Goal: Transaction & Acquisition: Obtain resource

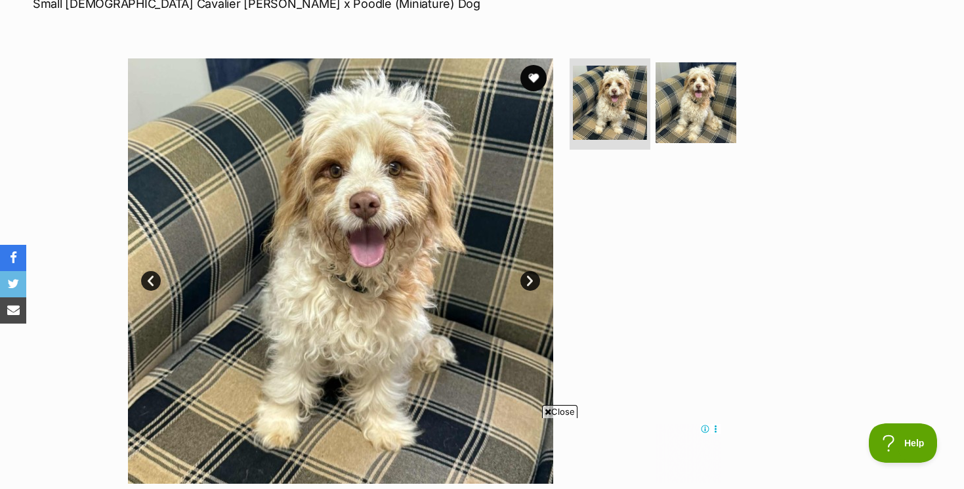
scroll to position [224, 0]
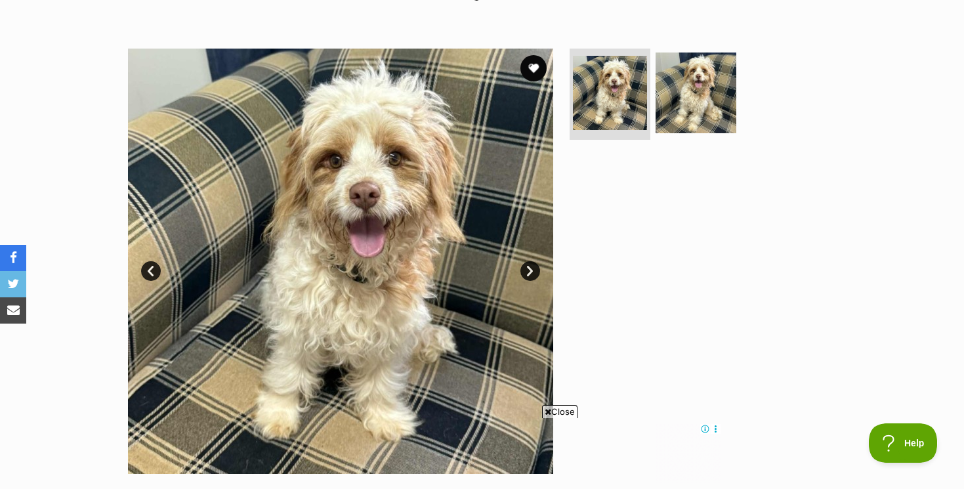
click at [532, 268] on link "Next" at bounding box center [530, 271] width 20 height 20
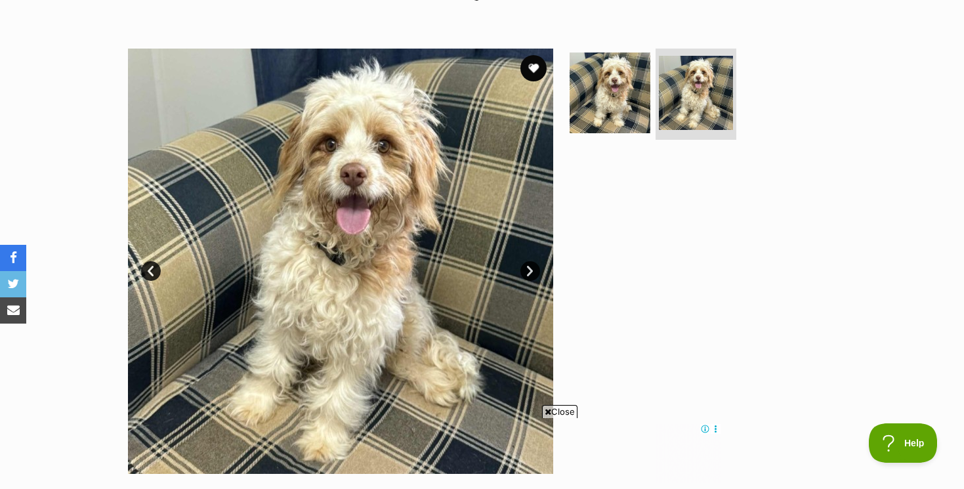
click at [532, 268] on link "Next" at bounding box center [530, 271] width 20 height 20
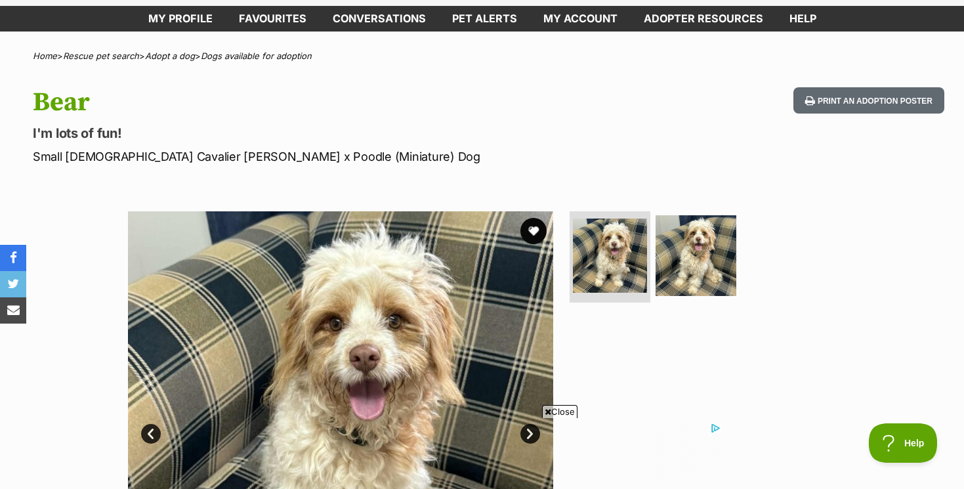
scroll to position [0, 0]
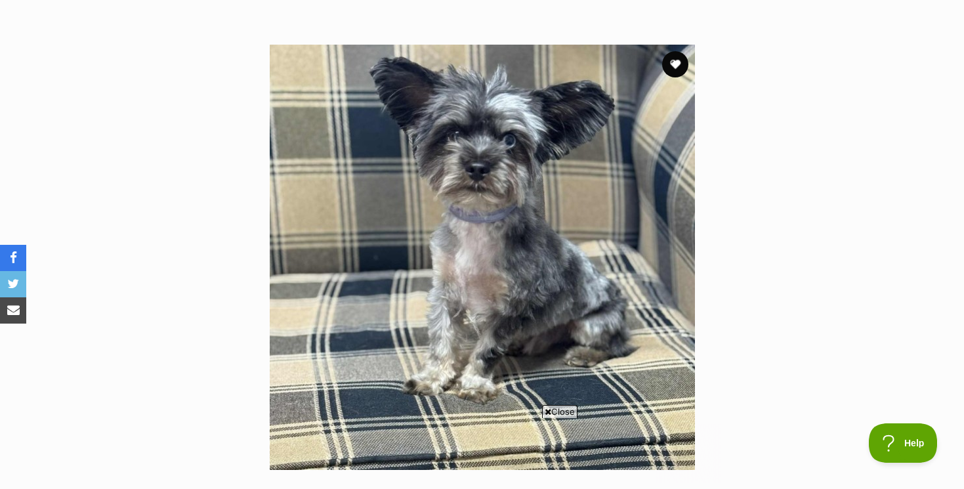
scroll to position [226, 0]
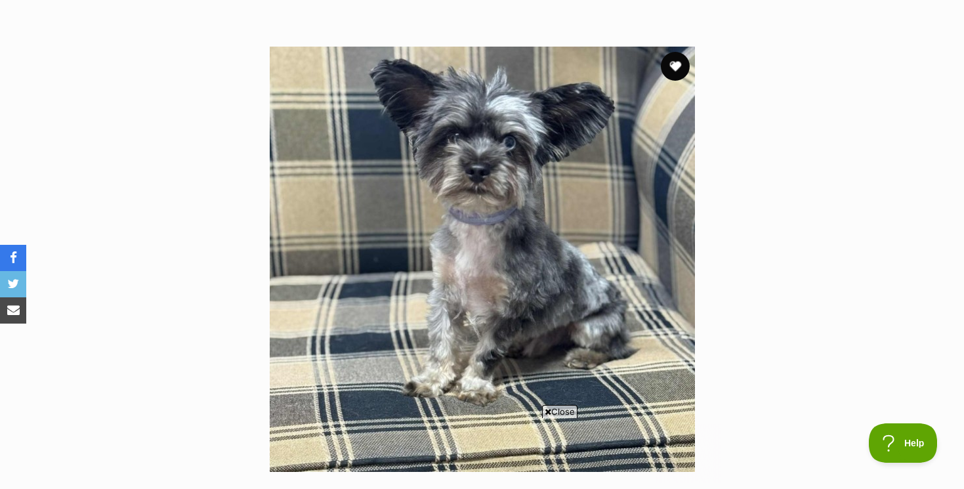
click at [672, 66] on button "favourite" at bounding box center [675, 66] width 29 height 29
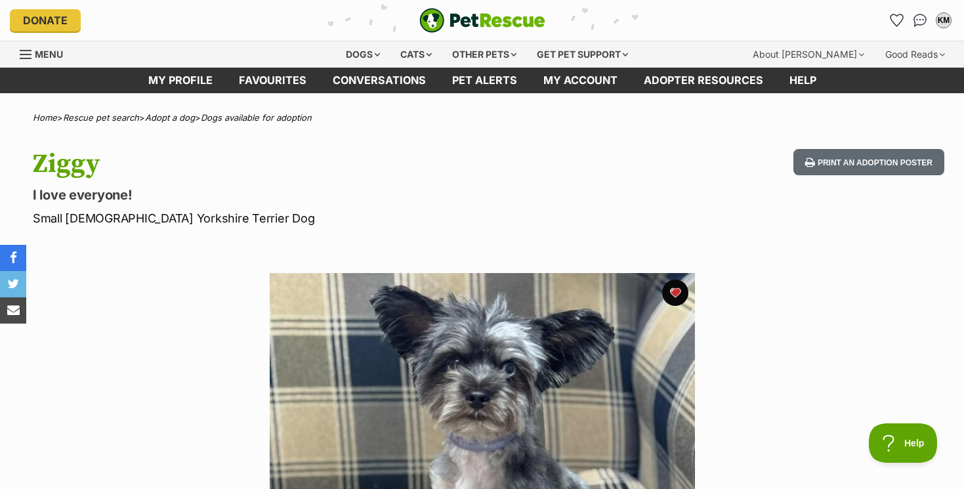
scroll to position [0, 0]
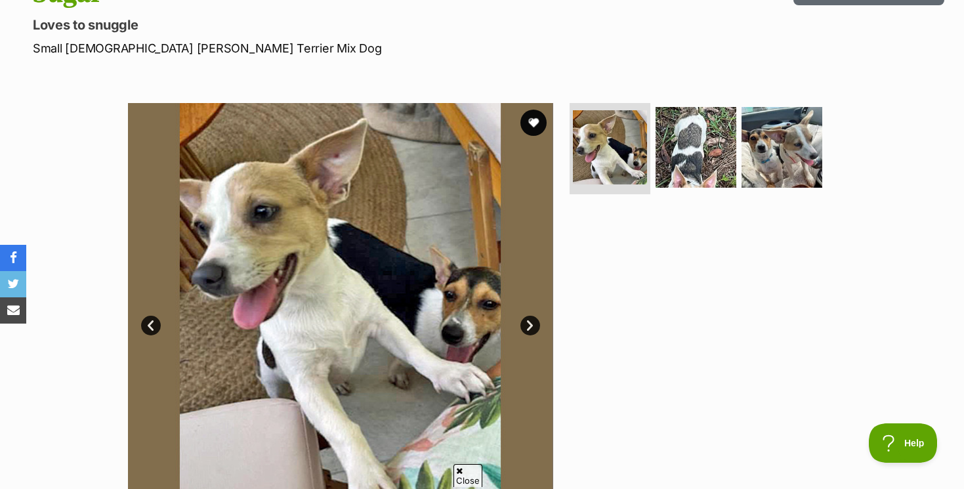
scroll to position [182, 0]
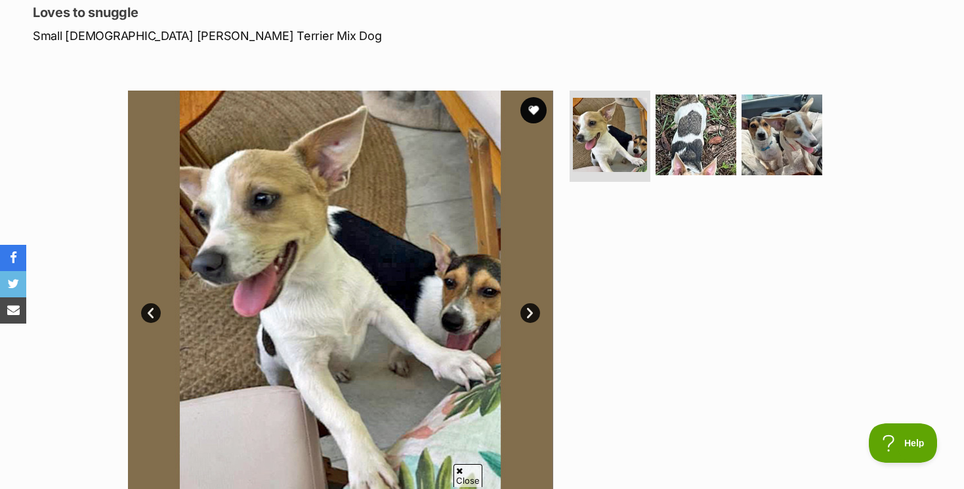
click at [529, 312] on link "Next" at bounding box center [530, 313] width 20 height 20
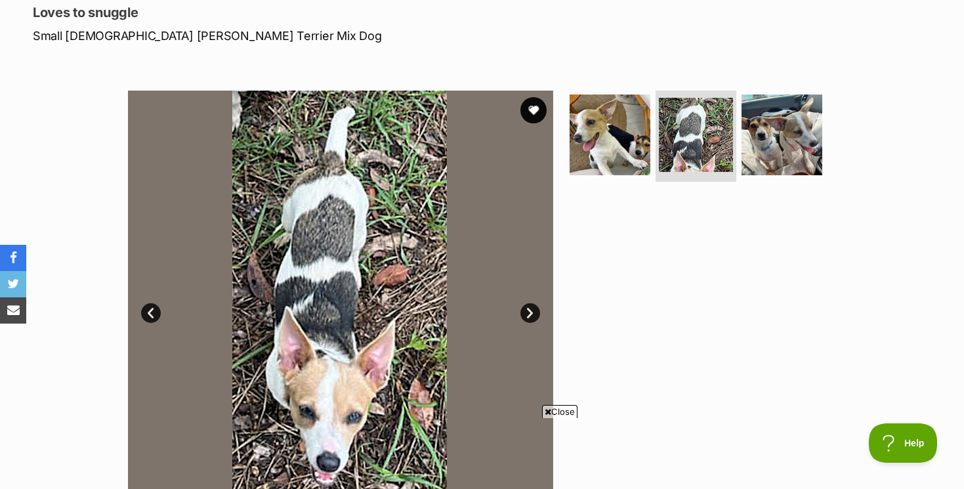
click at [529, 312] on link "Next" at bounding box center [530, 313] width 20 height 20
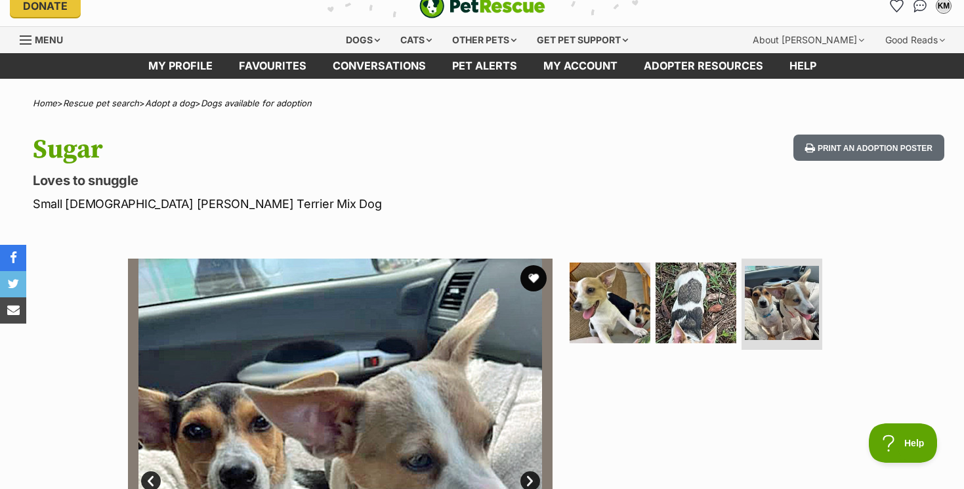
scroll to position [0, 0]
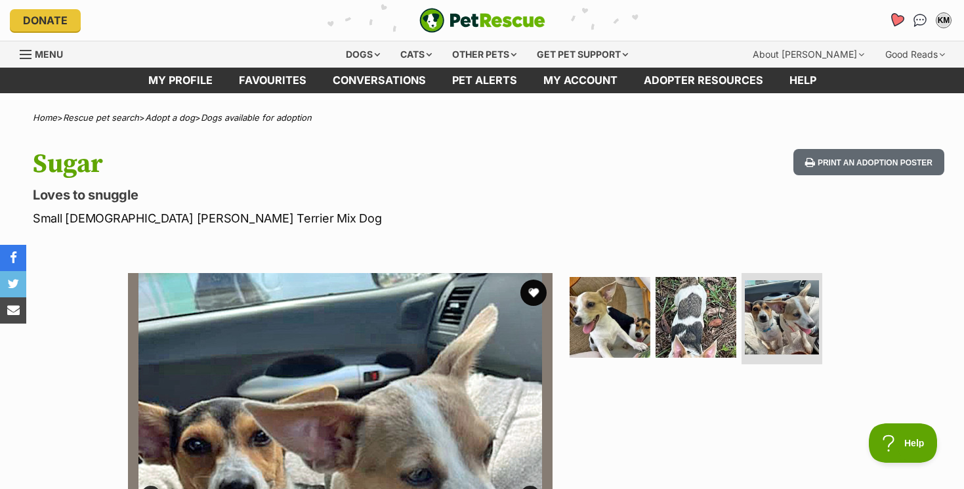
click at [895, 18] on icon "Favourites" at bounding box center [896, 19] width 16 height 15
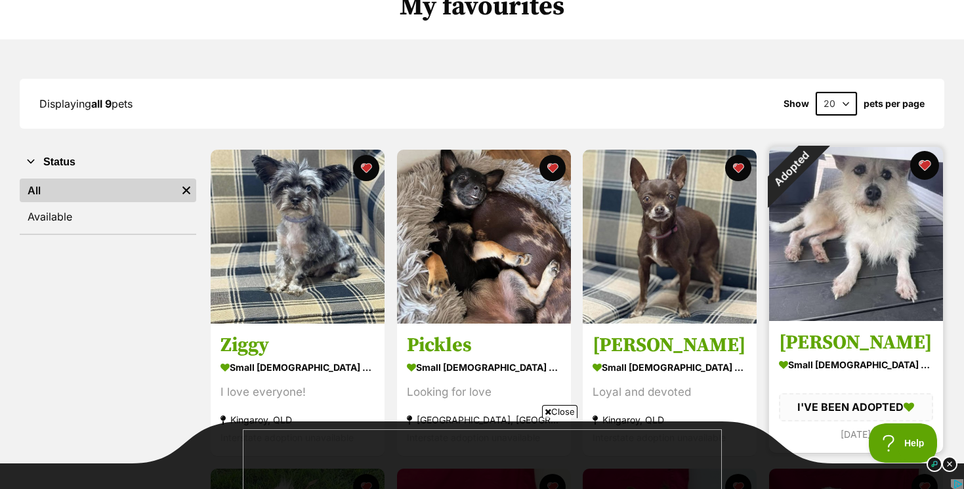
click at [924, 163] on button "favourite" at bounding box center [924, 165] width 29 height 29
